Goal: Transaction & Acquisition: Book appointment/travel/reservation

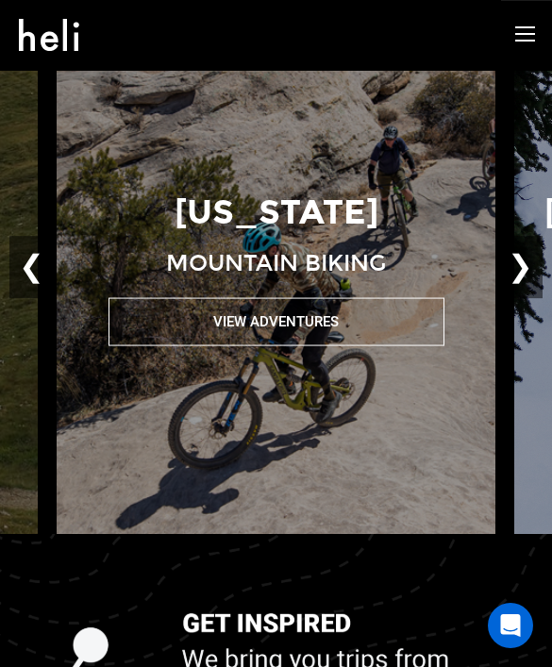
scroll to position [1635, 0]
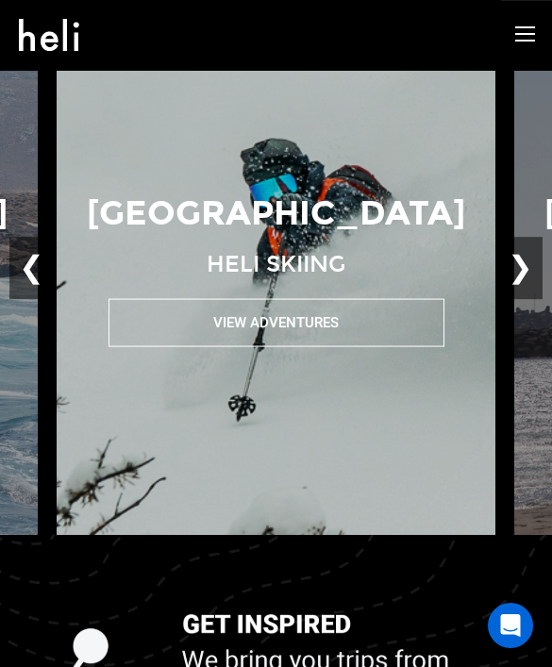
click at [225, 346] on button "View Adventures" at bounding box center [276, 322] width 336 height 48
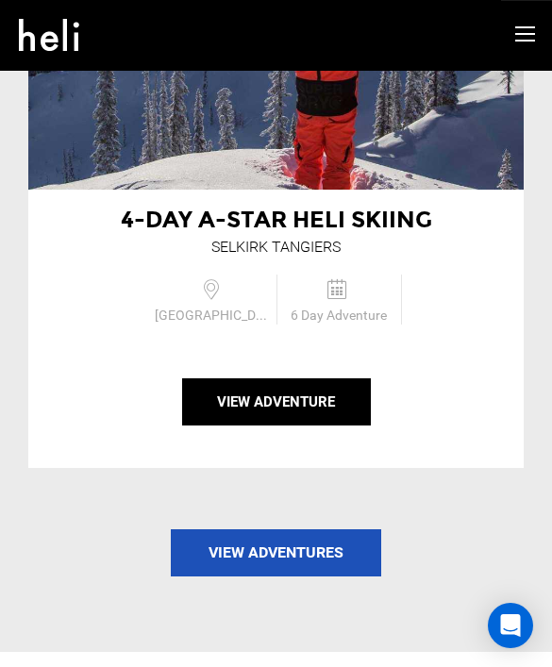
scroll to position [4717, 0]
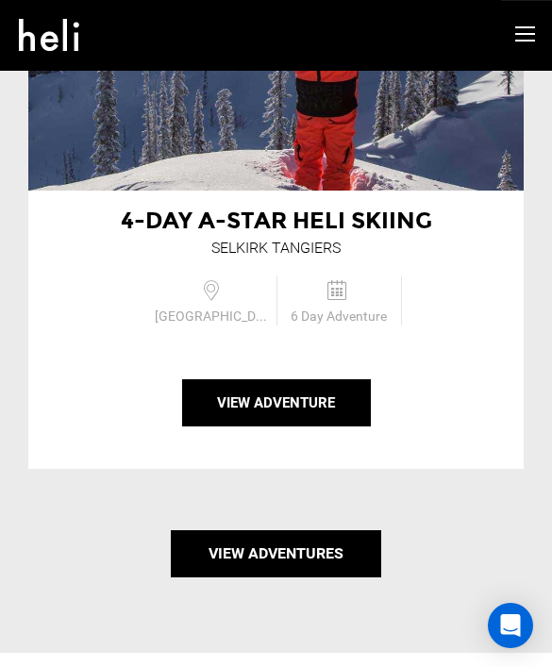
click at [241, 577] on link "View Adventures" at bounding box center [276, 553] width 210 height 47
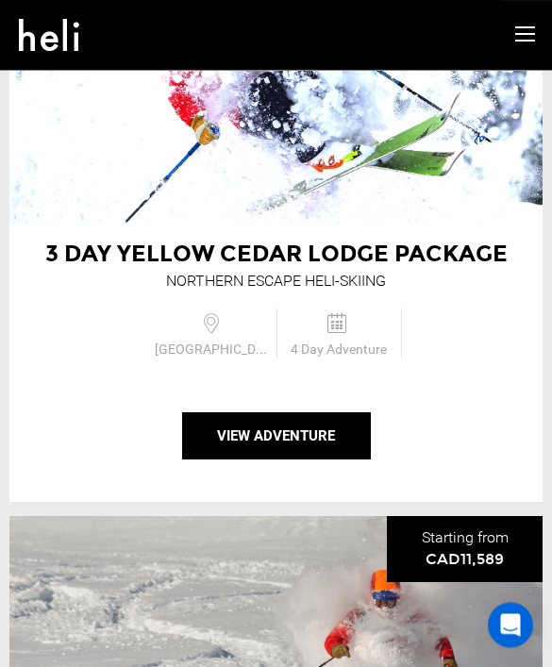
scroll to position [3317, 0]
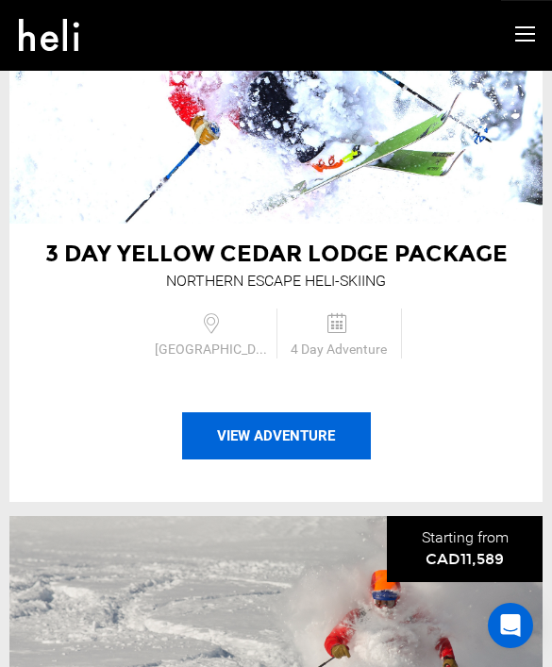
click at [242, 414] on button "View Adventure" at bounding box center [276, 435] width 189 height 47
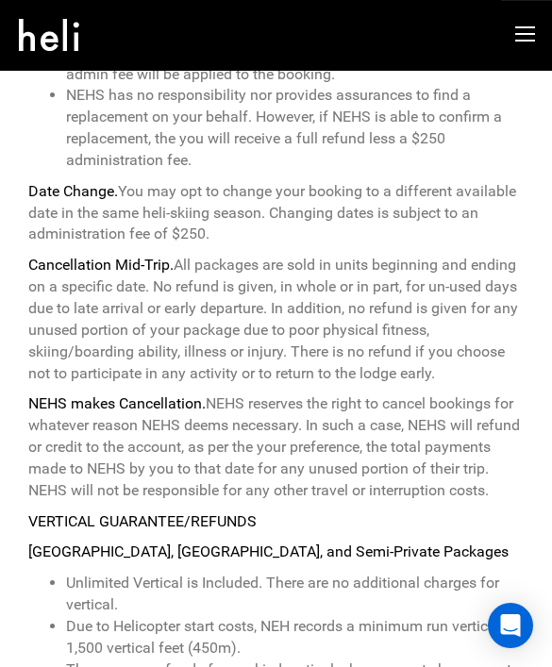
scroll to position [9197, 0]
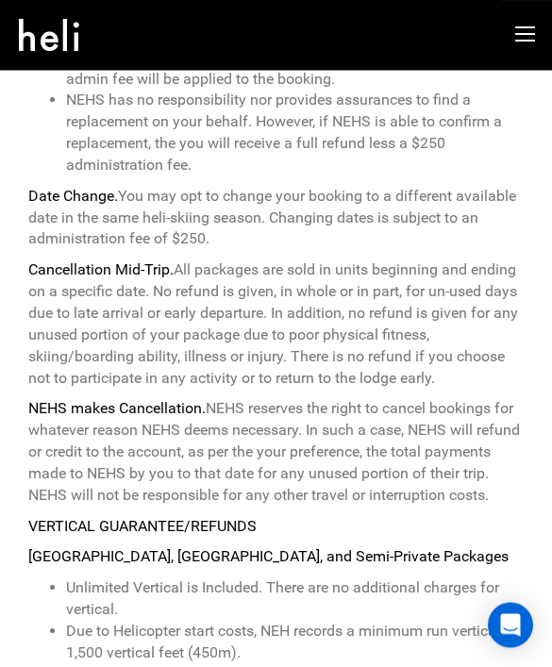
click at [529, 42] on icon at bounding box center [525, 35] width 20 height 22
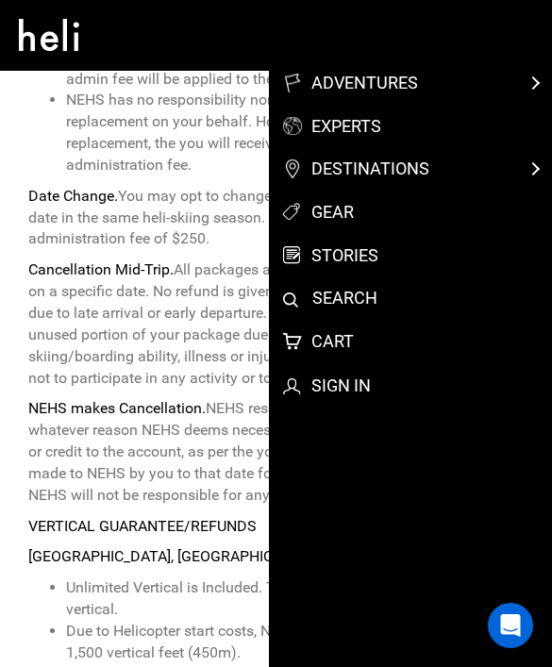
click at [353, 255] on link "stories" at bounding box center [424, 255] width 283 height 25
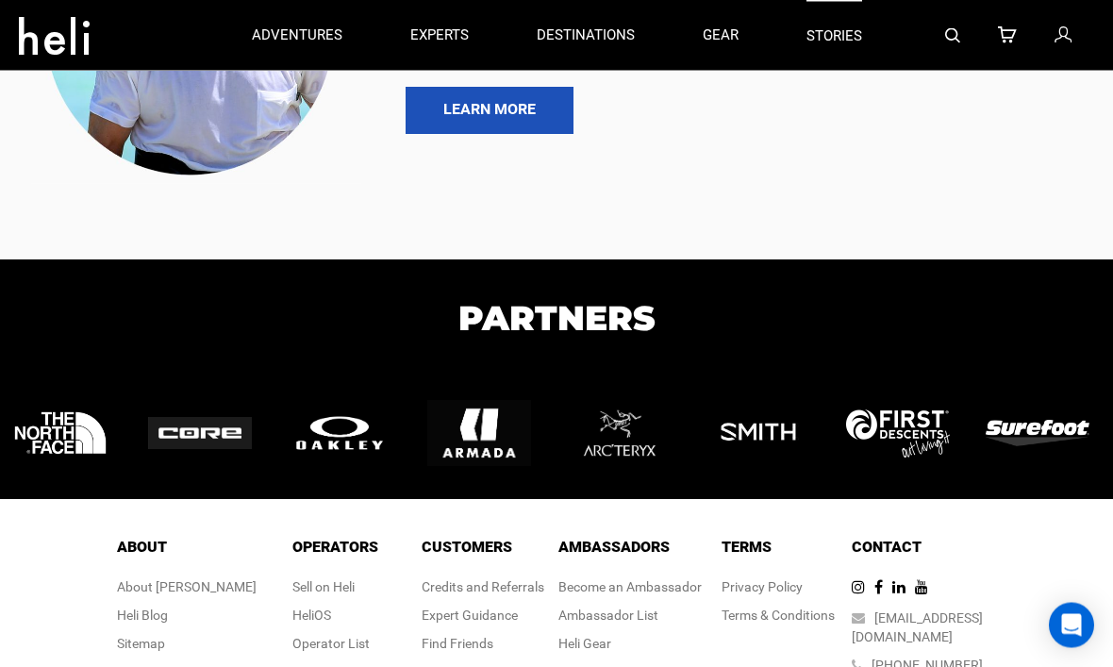
scroll to position [8453, 0]
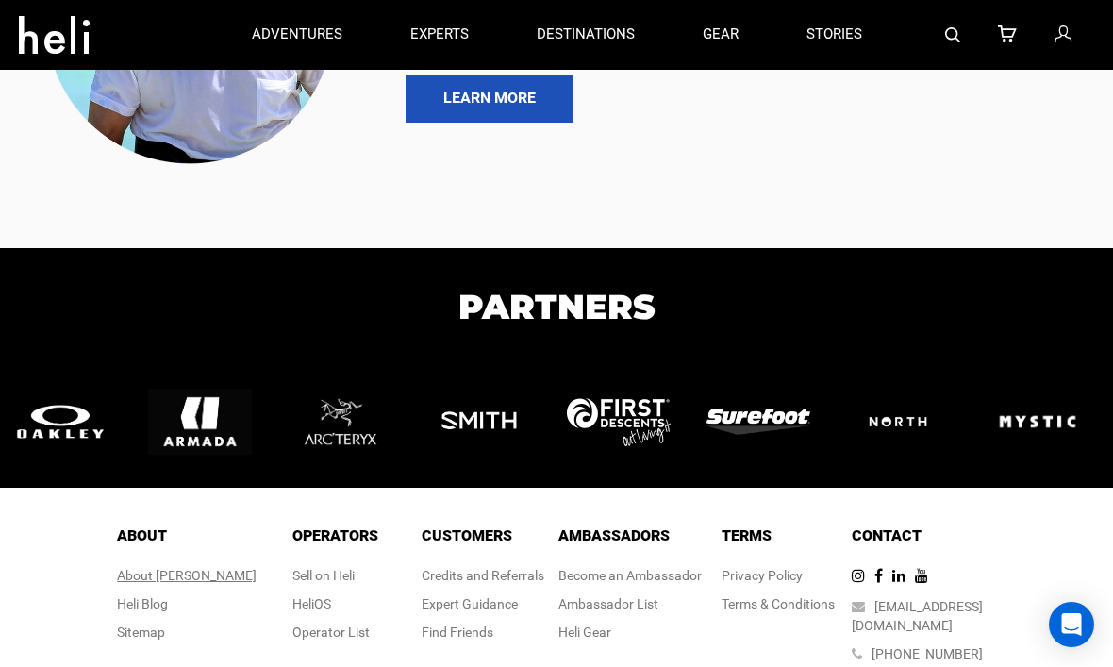
click at [177, 567] on div "About [PERSON_NAME]" at bounding box center [187, 576] width 140 height 19
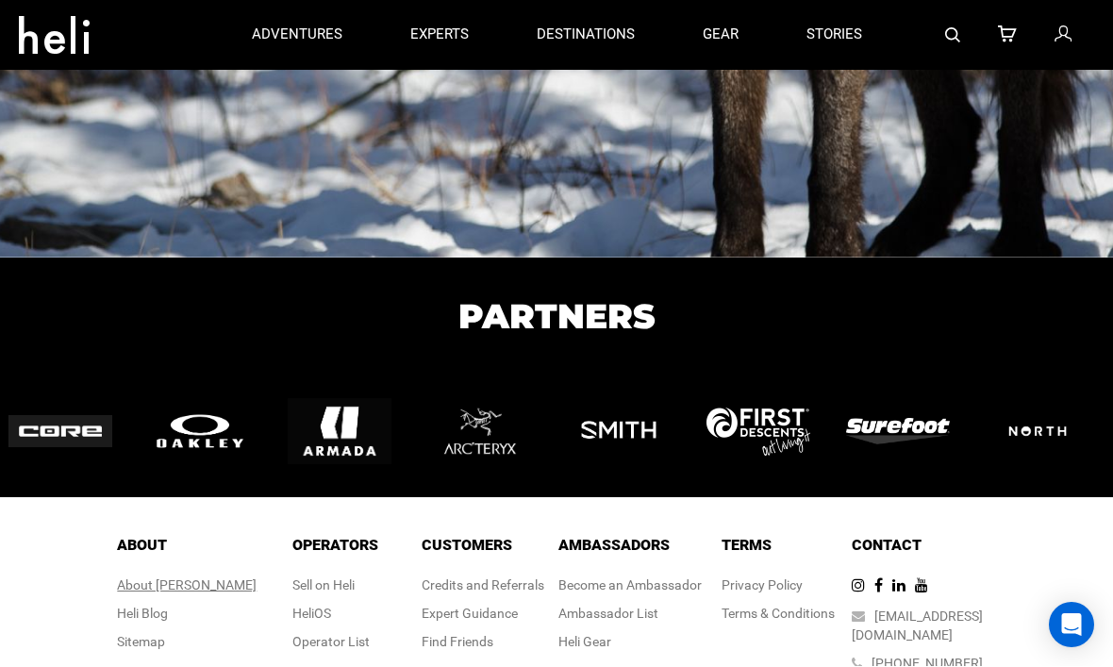
scroll to position [3152, 0]
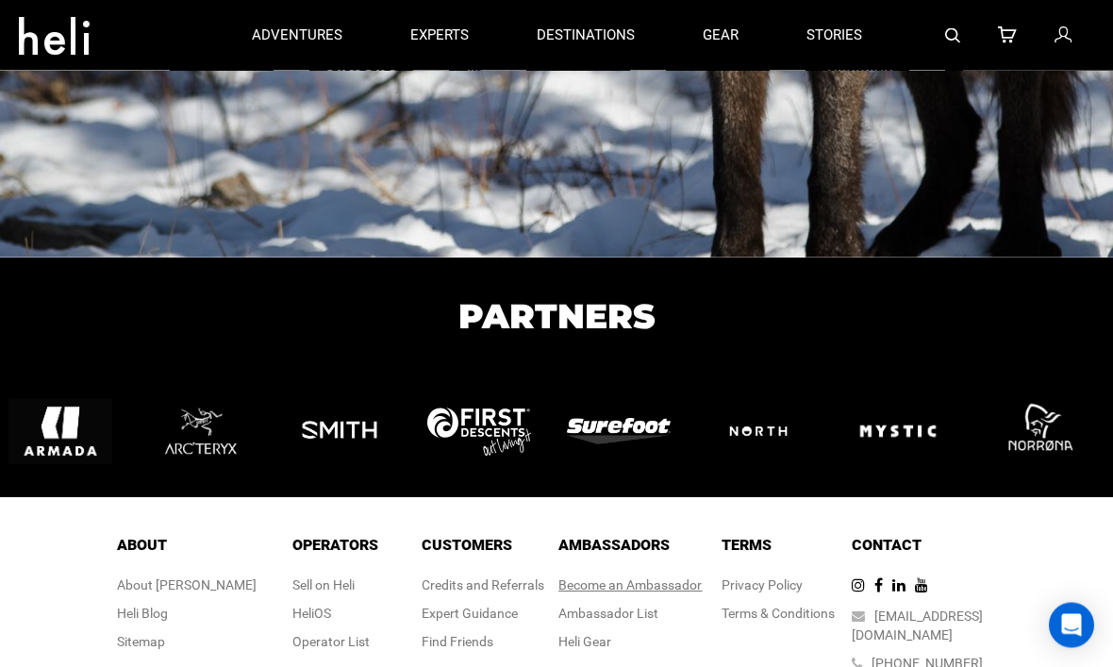
click at [656, 578] on link "Become an Ambassador" at bounding box center [629, 585] width 143 height 15
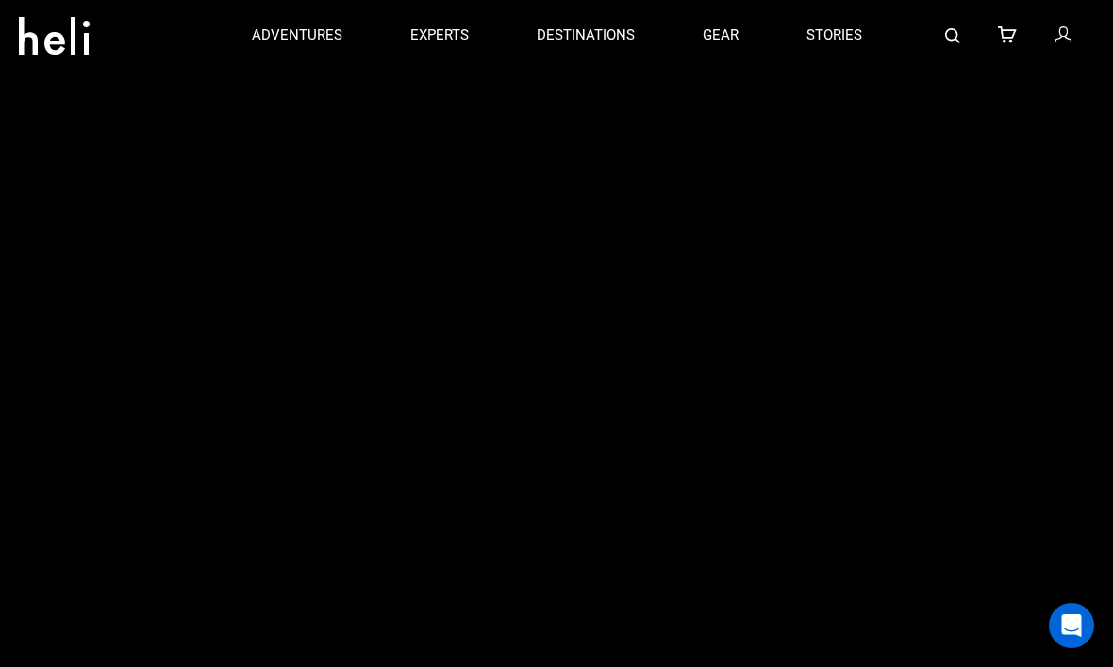
scroll to position [1069, 0]
